Goal: Complete application form

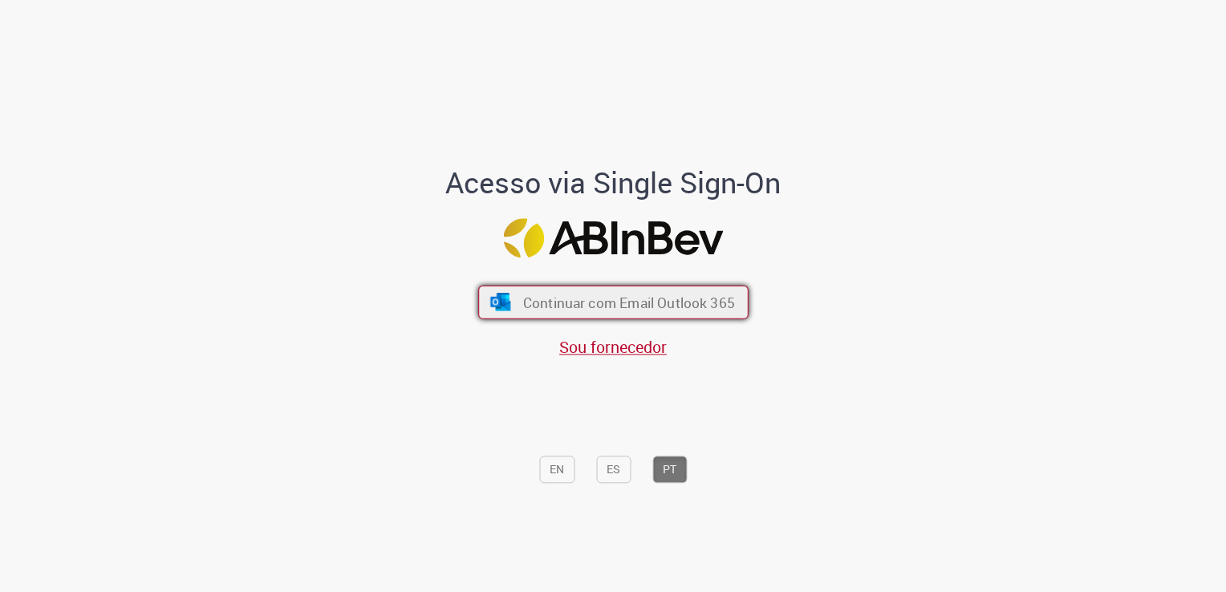
click at [665, 295] on span "Continuar com Email Outlook 365" at bounding box center [629, 303] width 212 height 18
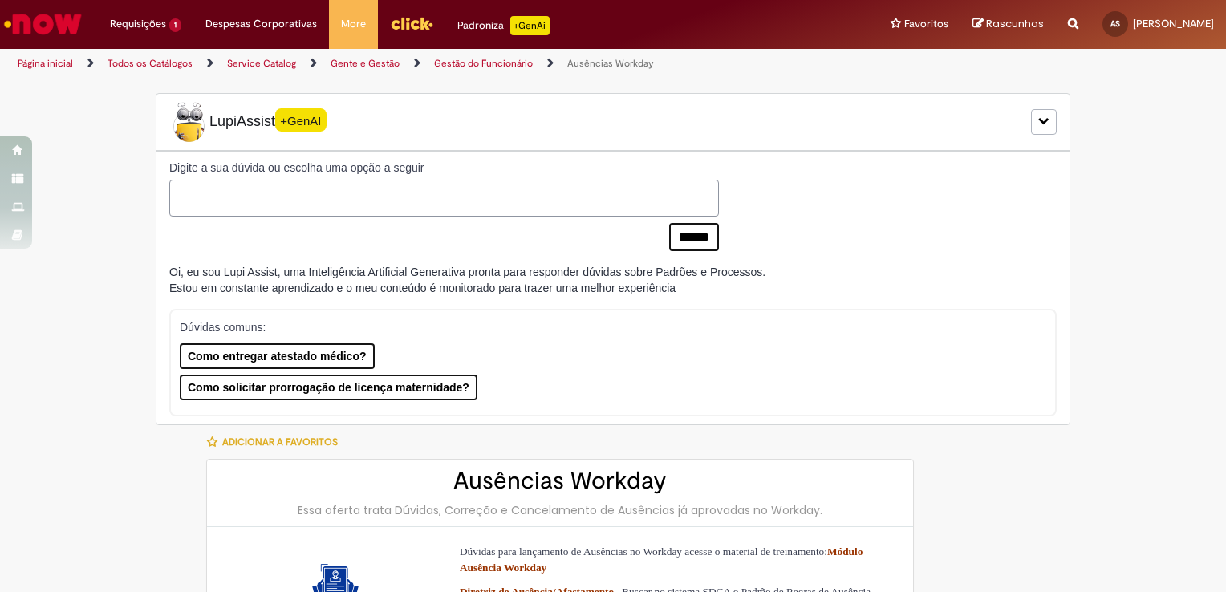
type input "**********"
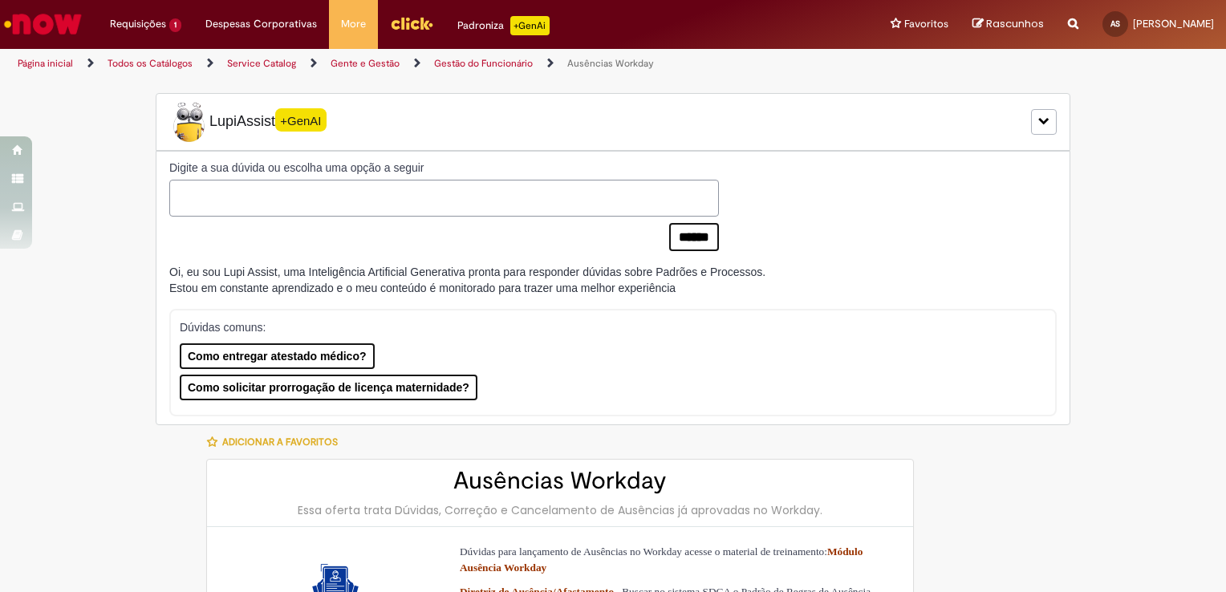
type input "**********"
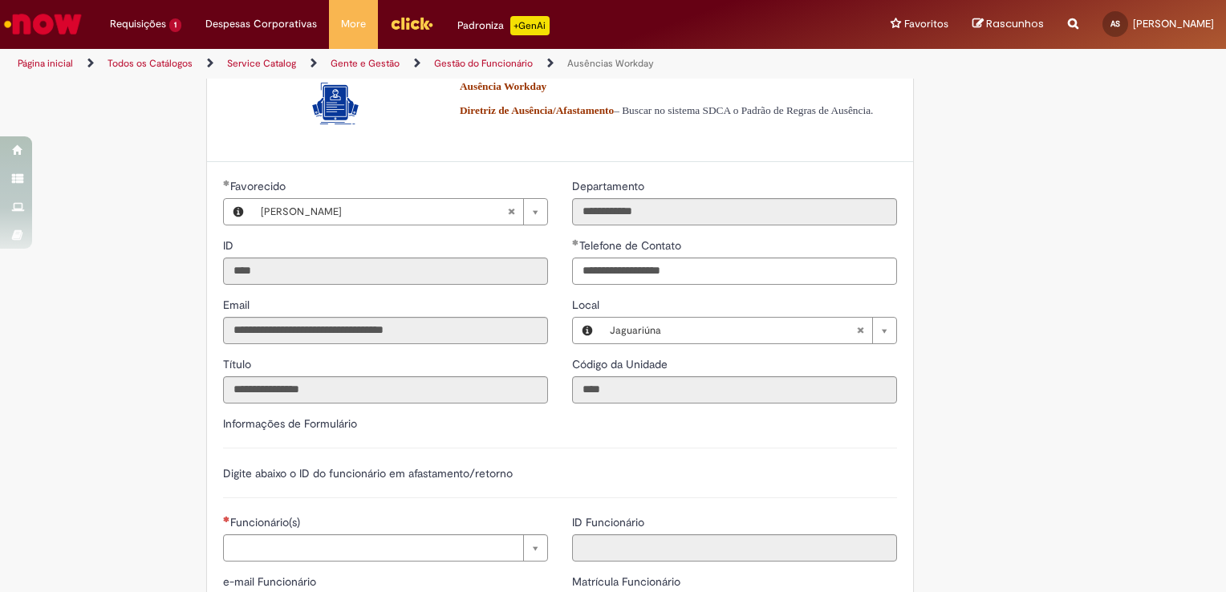
scroll to position [803, 0]
